Goal: Information Seeking & Learning: Learn about a topic

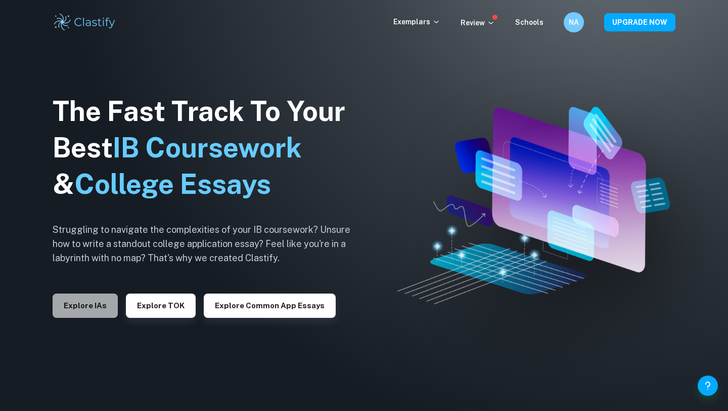
click at [93, 299] on button "Explore IAs" at bounding box center [85, 305] width 65 height 24
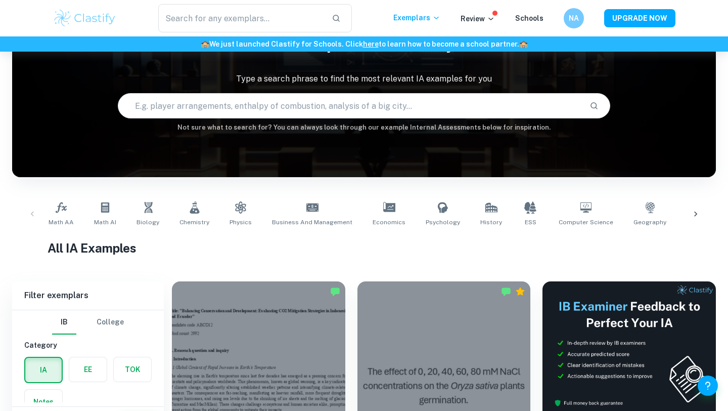
scroll to position [60, 0]
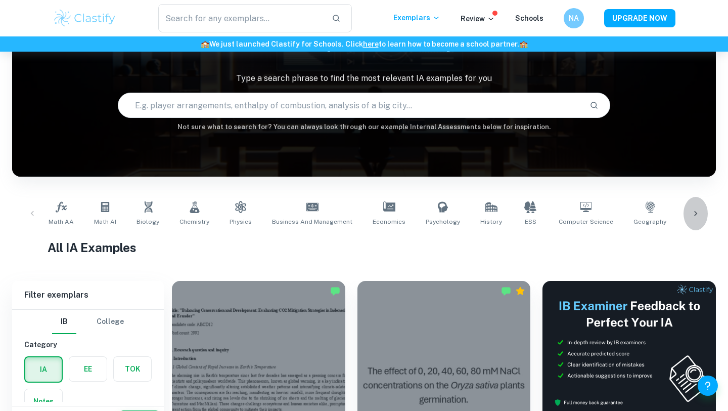
click at [698, 212] on icon at bounding box center [696, 213] width 10 height 10
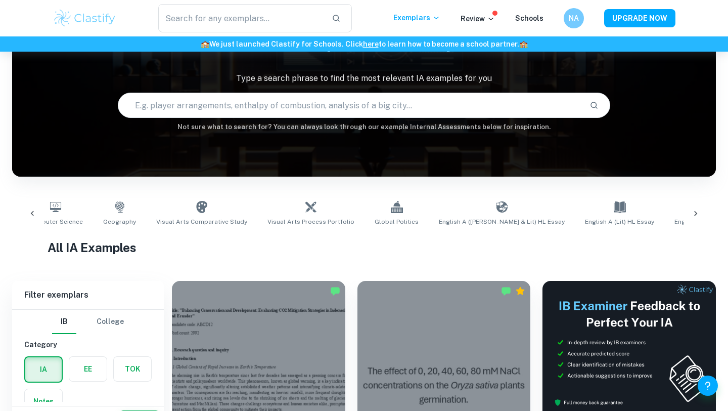
scroll to position [0, 568]
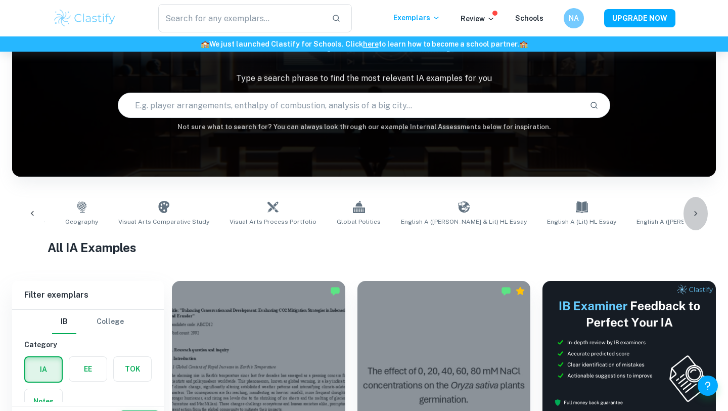
click at [698, 212] on icon at bounding box center [696, 213] width 10 height 10
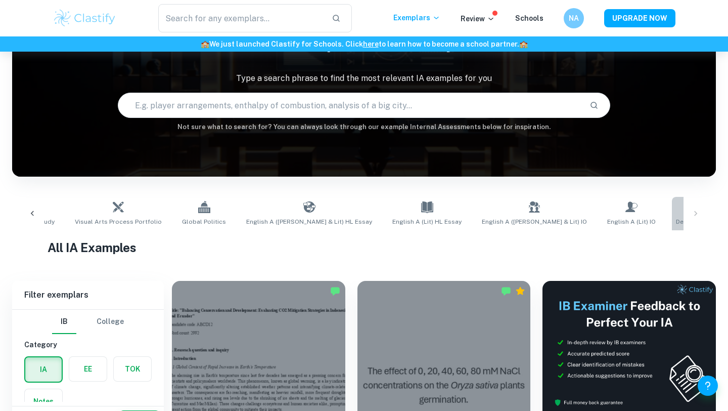
click at [698, 208] on icon at bounding box center [704, 207] width 12 height 12
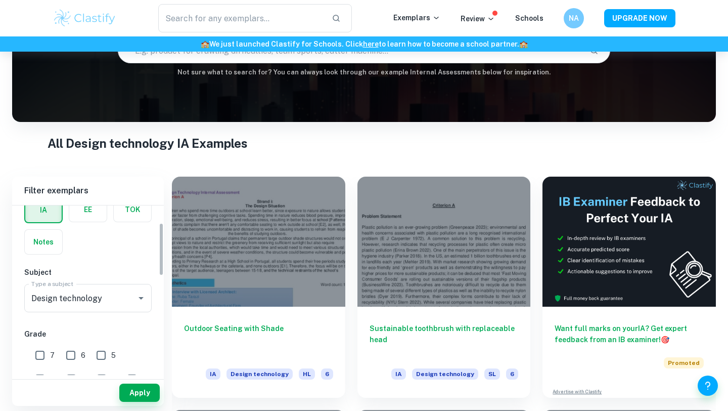
scroll to position [56, 0]
click at [46, 351] on input "7" at bounding box center [40, 354] width 20 height 20
checkbox input "true"
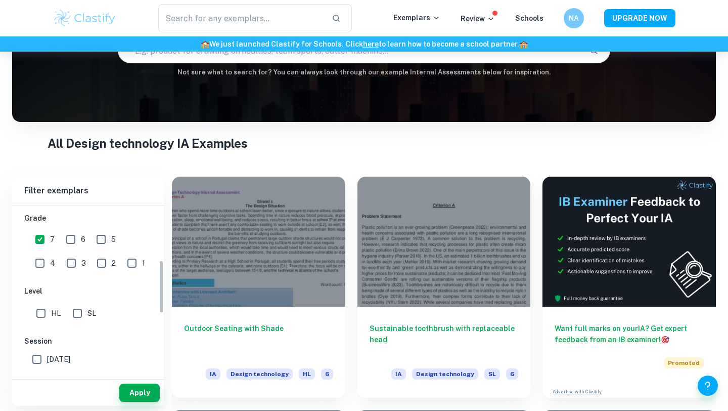
scroll to position [188, 0]
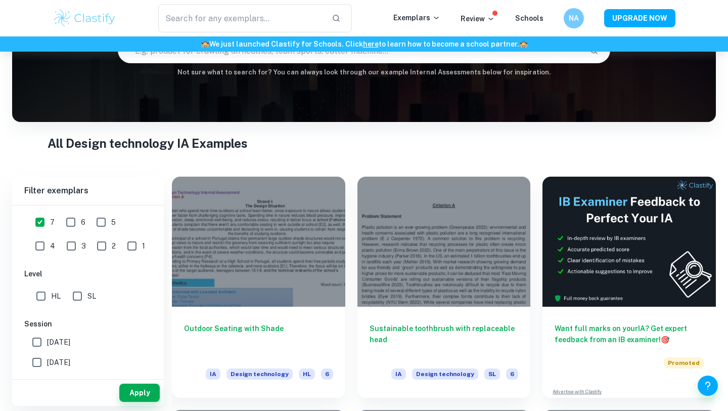
click at [71, 295] on input "SL" at bounding box center [77, 296] width 20 height 20
checkbox input "true"
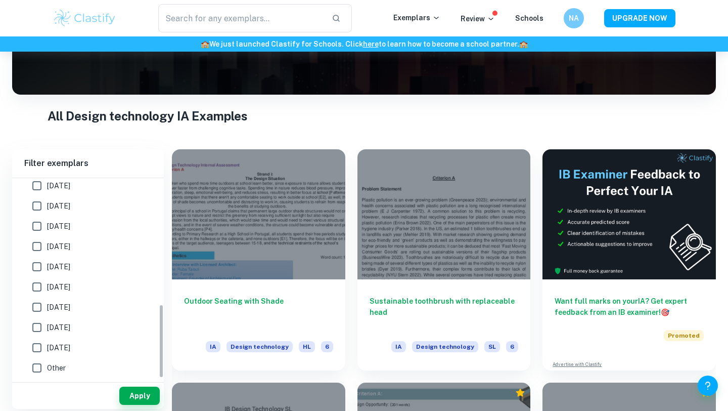
scroll to position [337, 0]
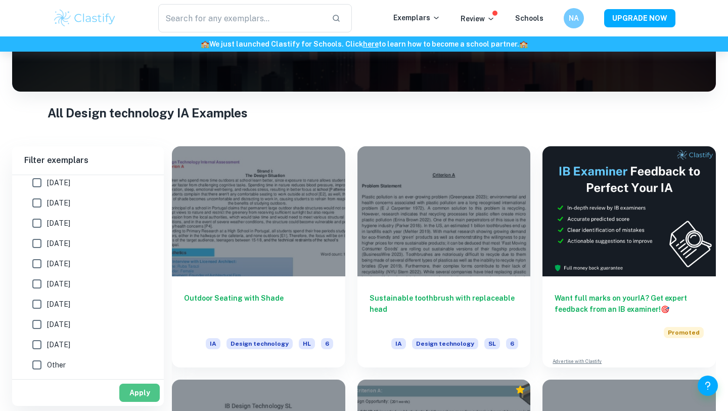
click at [139, 394] on button "Apply" at bounding box center [139, 392] width 40 height 18
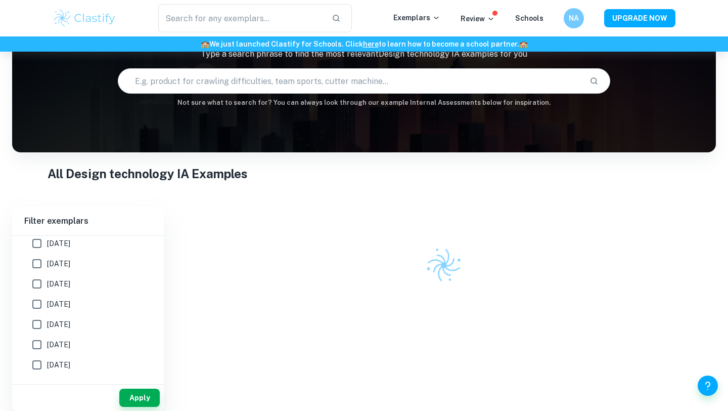
scroll to position [145, 0]
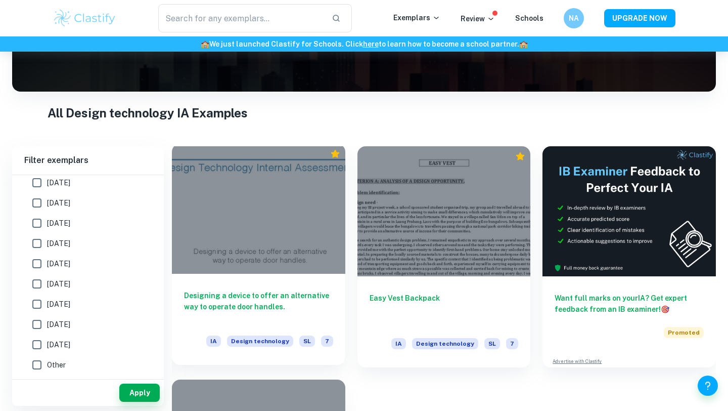
click at [257, 252] on div at bounding box center [258, 209] width 173 height 130
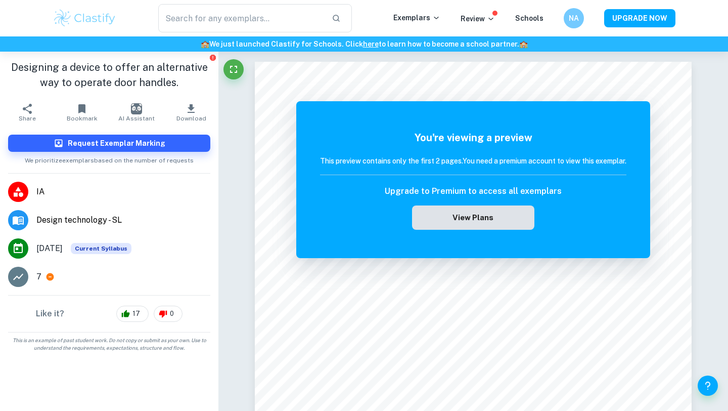
click at [489, 222] on button "View Plans" at bounding box center [473, 217] width 122 height 24
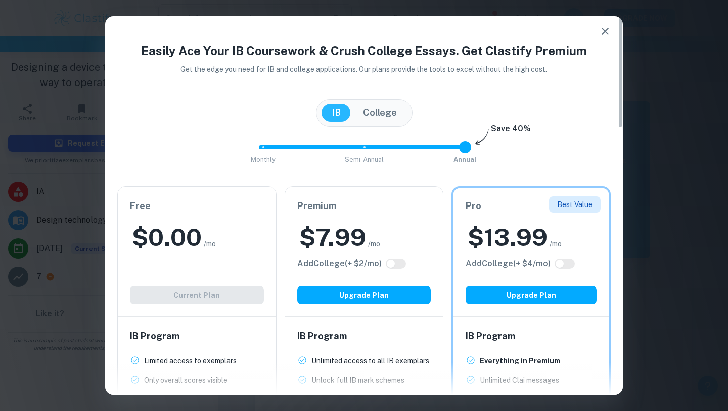
click at [244, 294] on div "Free $ 0.00 /mo Add College (+ $ 2 /mo) Current Plan" at bounding box center [197, 251] width 158 height 129
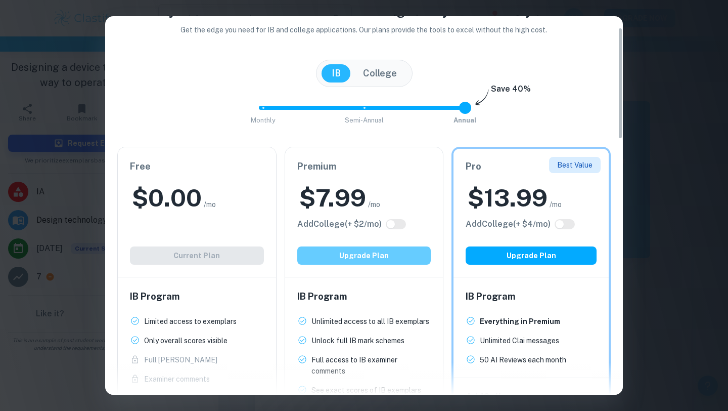
scroll to position [40, 0]
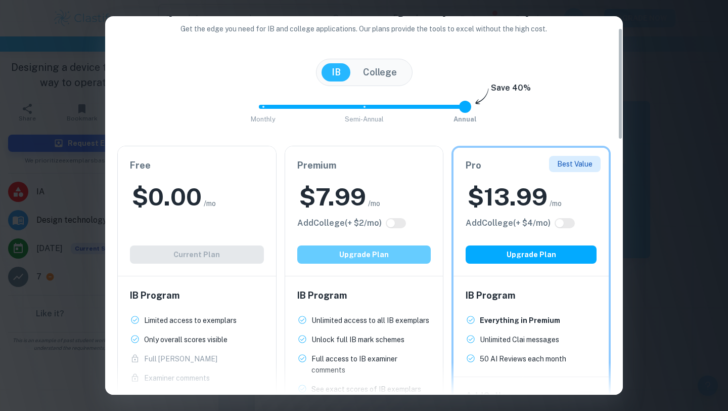
click at [402, 250] on button "Upgrade Plan" at bounding box center [364, 254] width 134 height 18
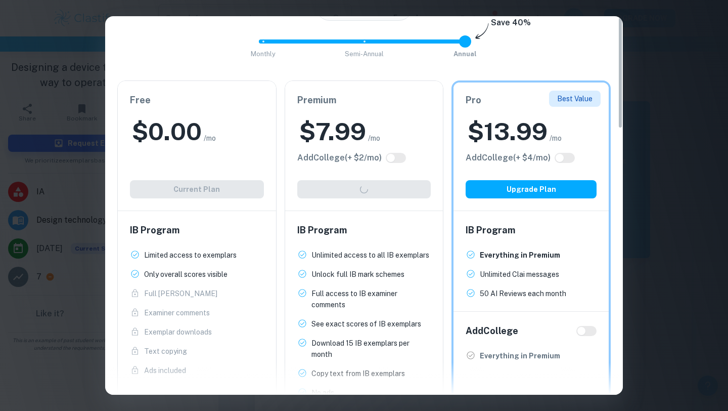
scroll to position [0, 0]
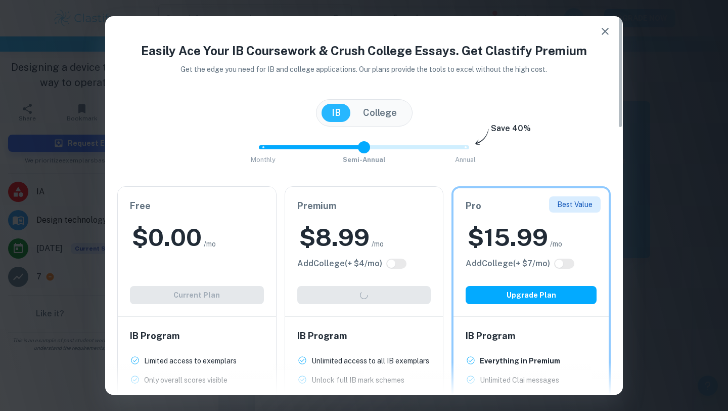
type input "0"
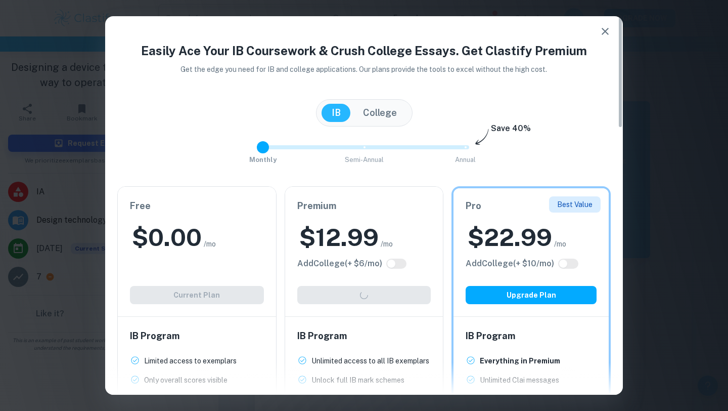
drag, startPoint x: 458, startPoint y: 147, endPoint x: 258, endPoint y: 151, distance: 199.8
click at [258, 151] on span at bounding box center [263, 147] width 12 height 12
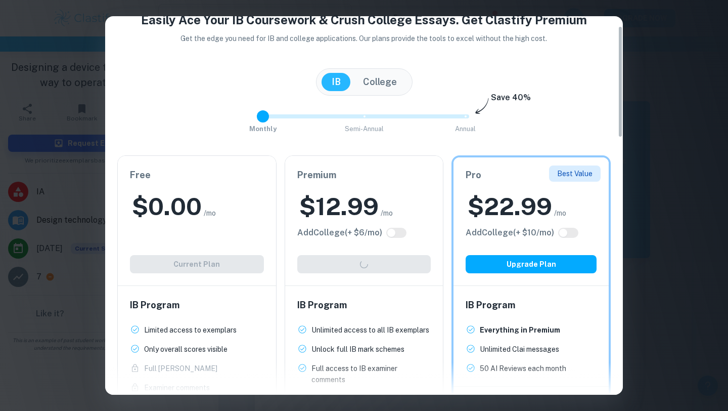
scroll to position [33, 0]
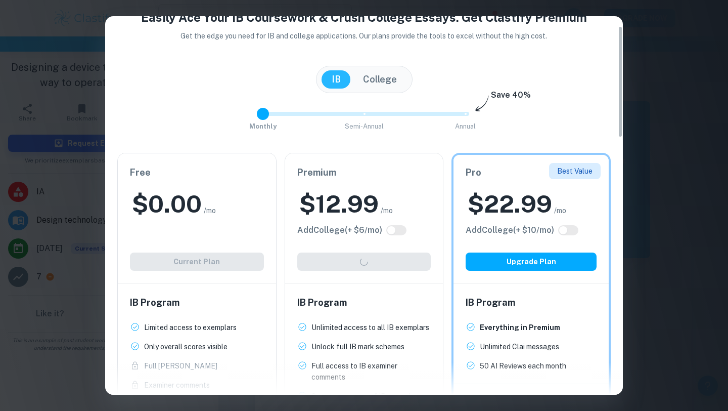
click at [124, 62] on div "Easily Ace Your IB Coursework & Crush College Essays. Get Clastify Premium Get …" at bounding box center [364, 335] width 518 height 655
click at [76, 72] on div "Easily Ace Your IB Coursework & Crush College Essays. Get Clastify Premium Get …" at bounding box center [364, 205] width 728 height 411
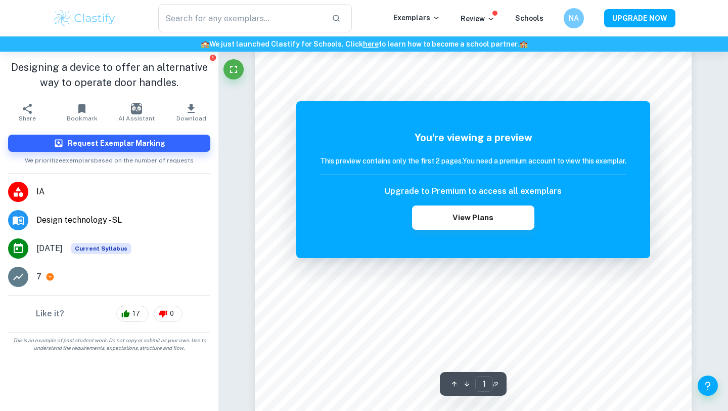
scroll to position [240, 0]
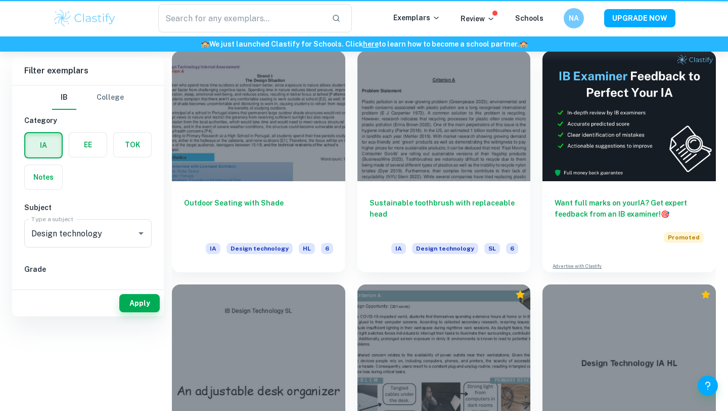
scroll to position [145, 0]
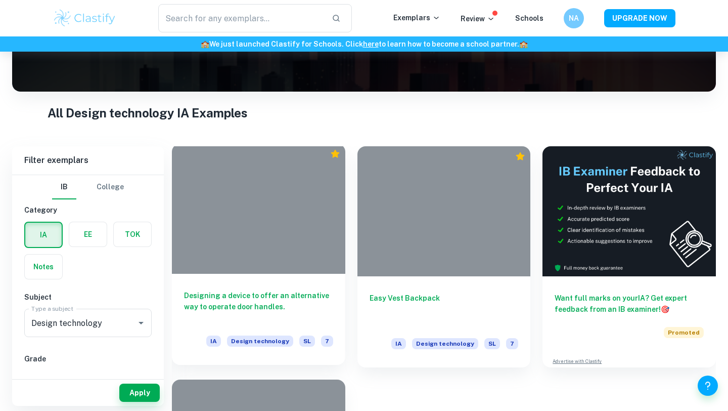
click at [299, 257] on div at bounding box center [258, 209] width 173 height 130
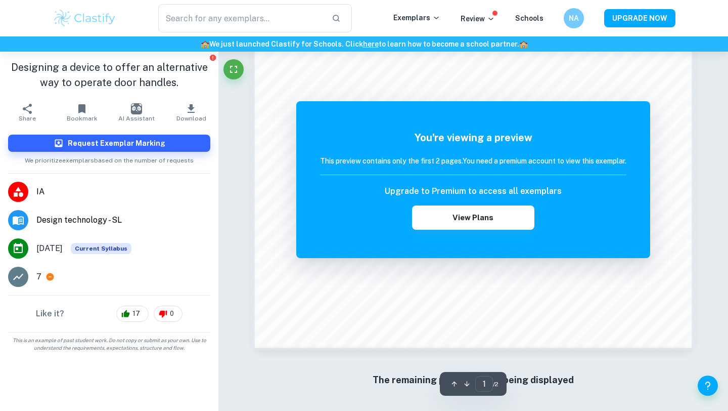
scroll to position [961, 0]
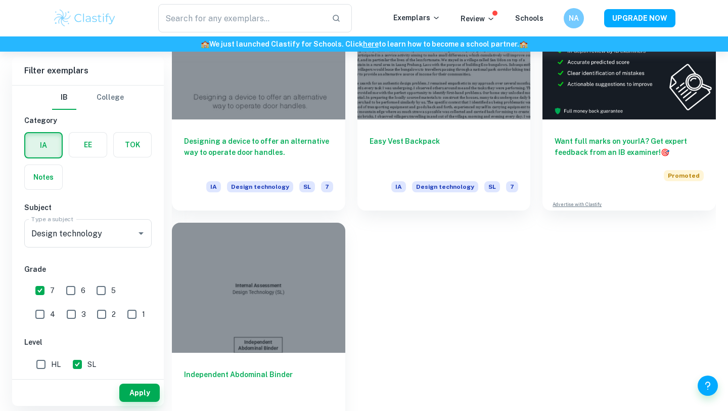
scroll to position [306, 0]
